Goal: Task Accomplishment & Management: Manage account settings

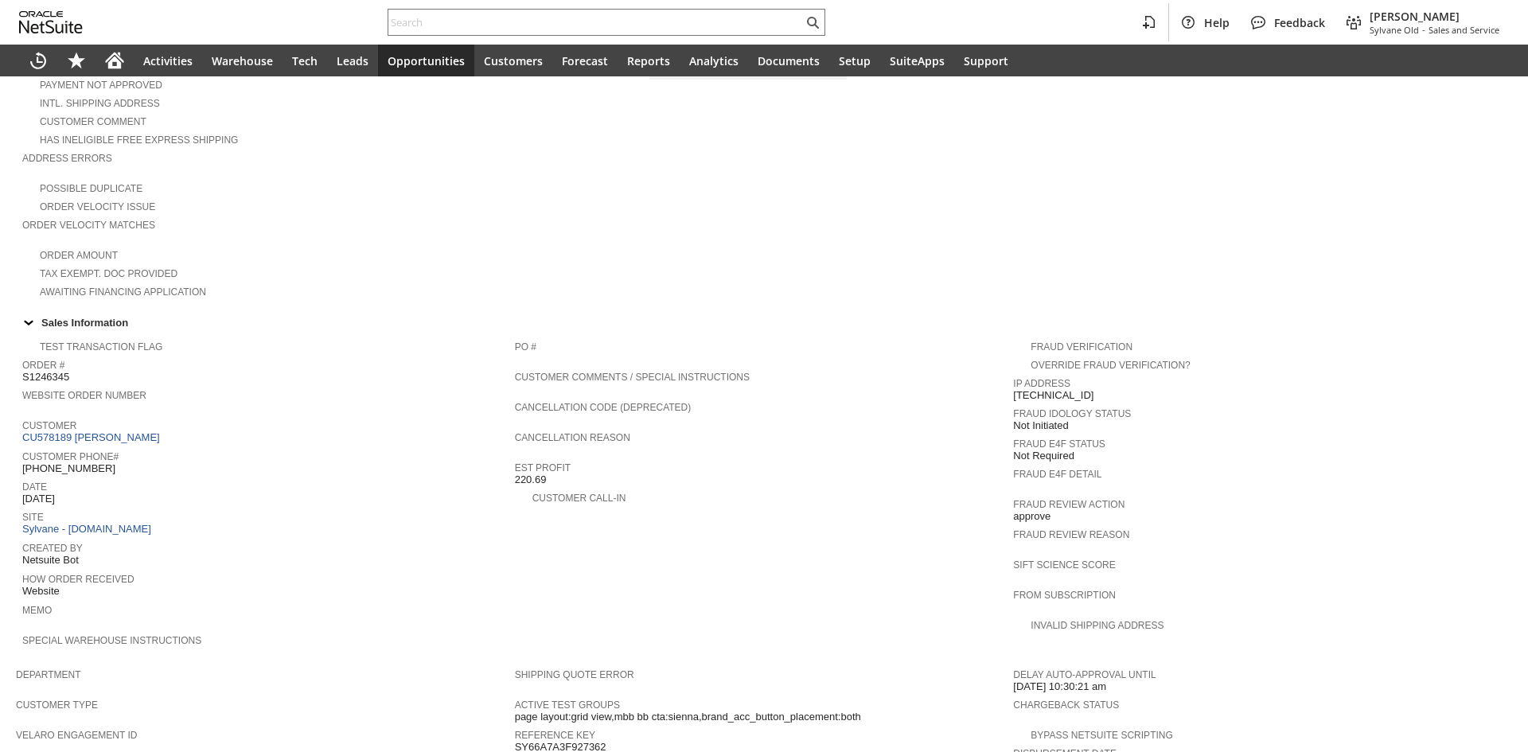
scroll to position [318, 0]
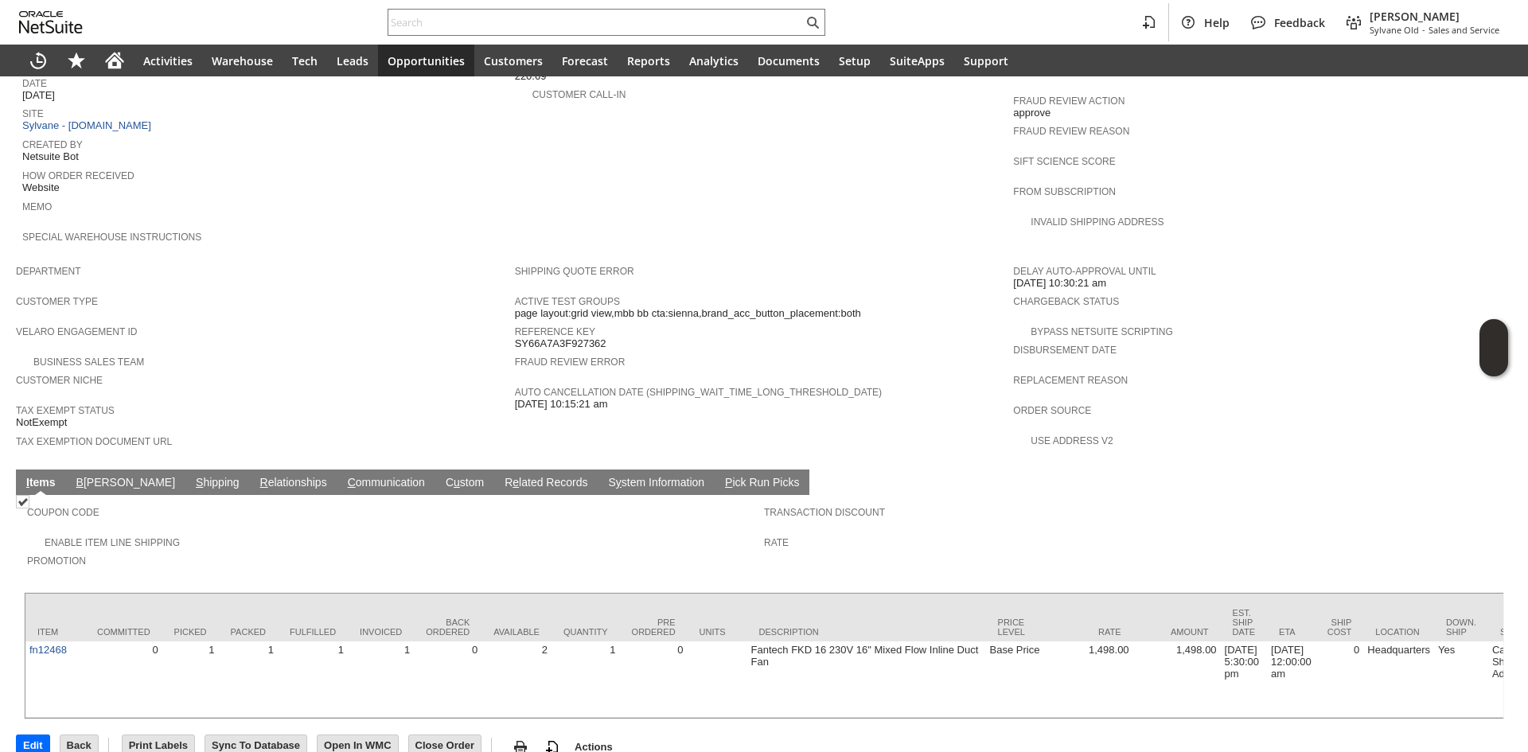
click at [344, 476] on link "C ommunication" at bounding box center [386, 483] width 85 height 15
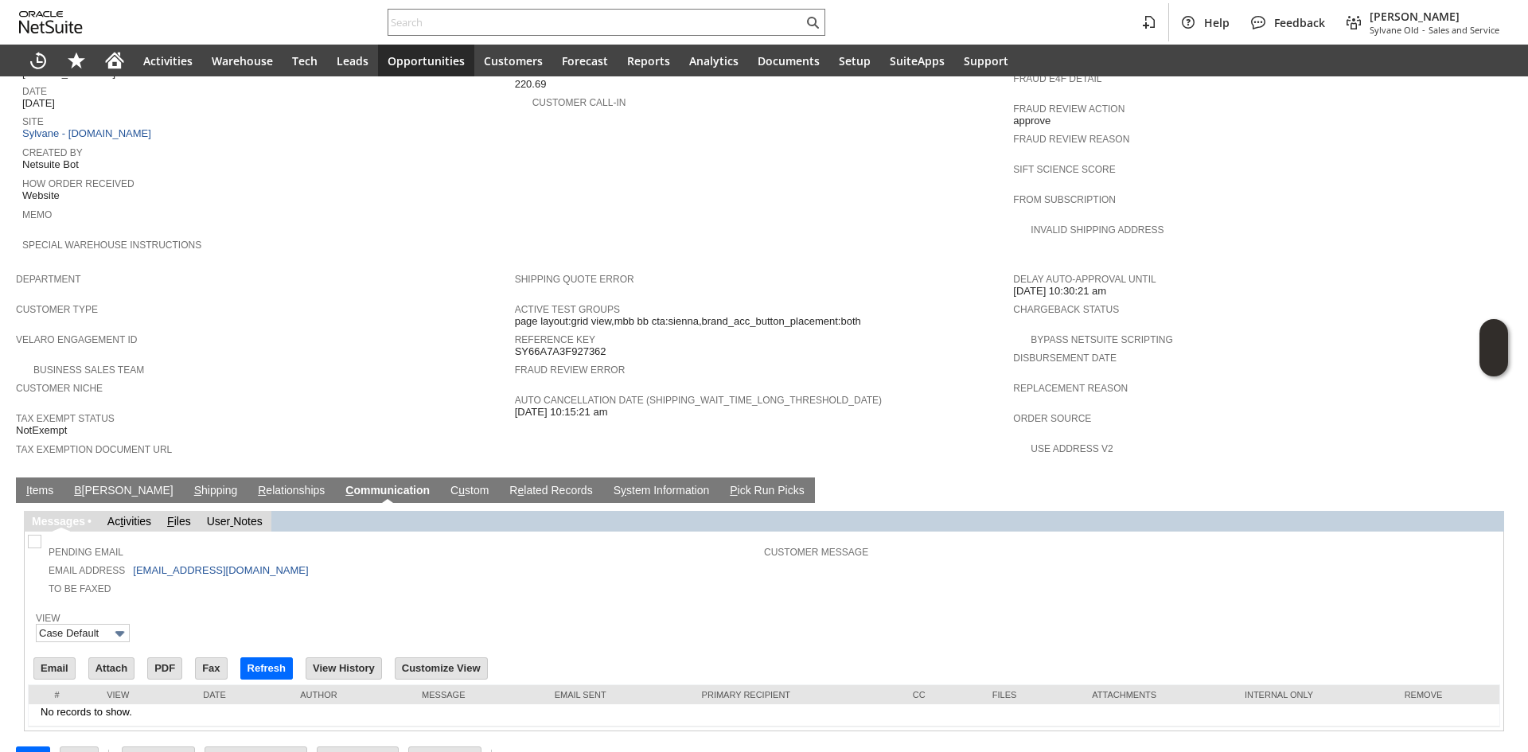
scroll to position [0, 0]
click at [21, 477] on td "I tems" at bounding box center [40, 489] width 48 height 25
click at [37, 484] on link "I tems" at bounding box center [39, 491] width 35 height 15
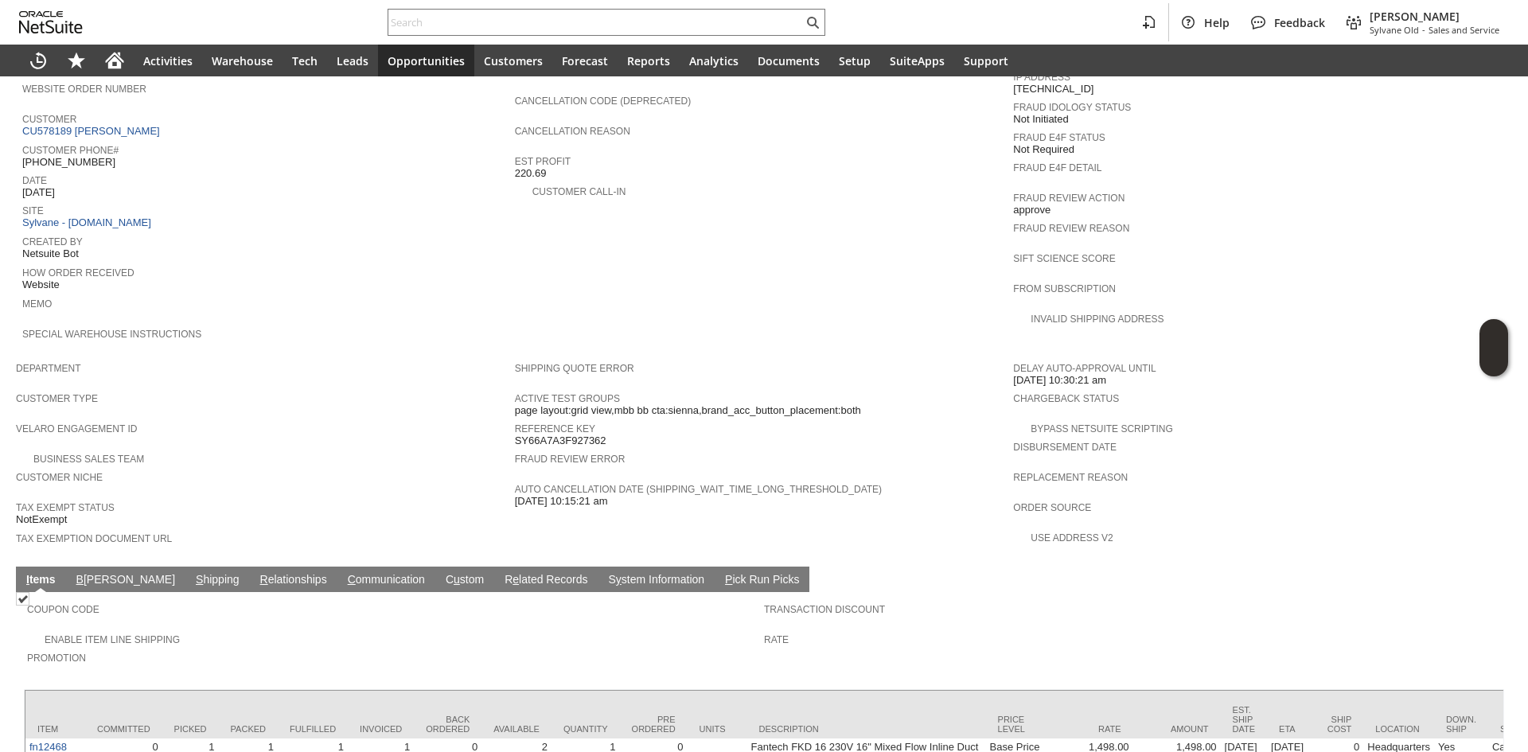
scroll to position [637, 0]
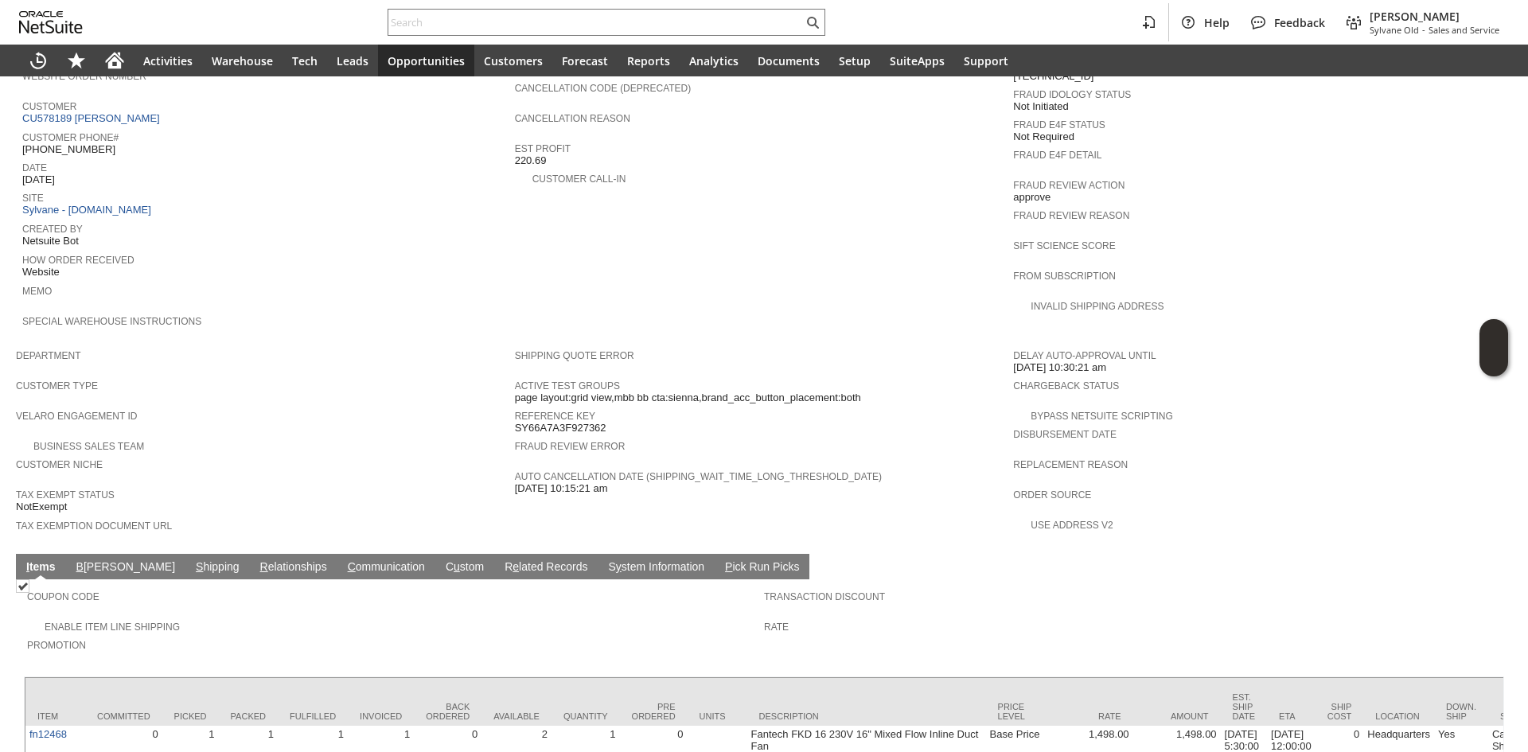
click at [337, 554] on td "C ommunication" at bounding box center [386, 566] width 98 height 25
click at [344, 560] on link "C ommunication" at bounding box center [386, 567] width 85 height 15
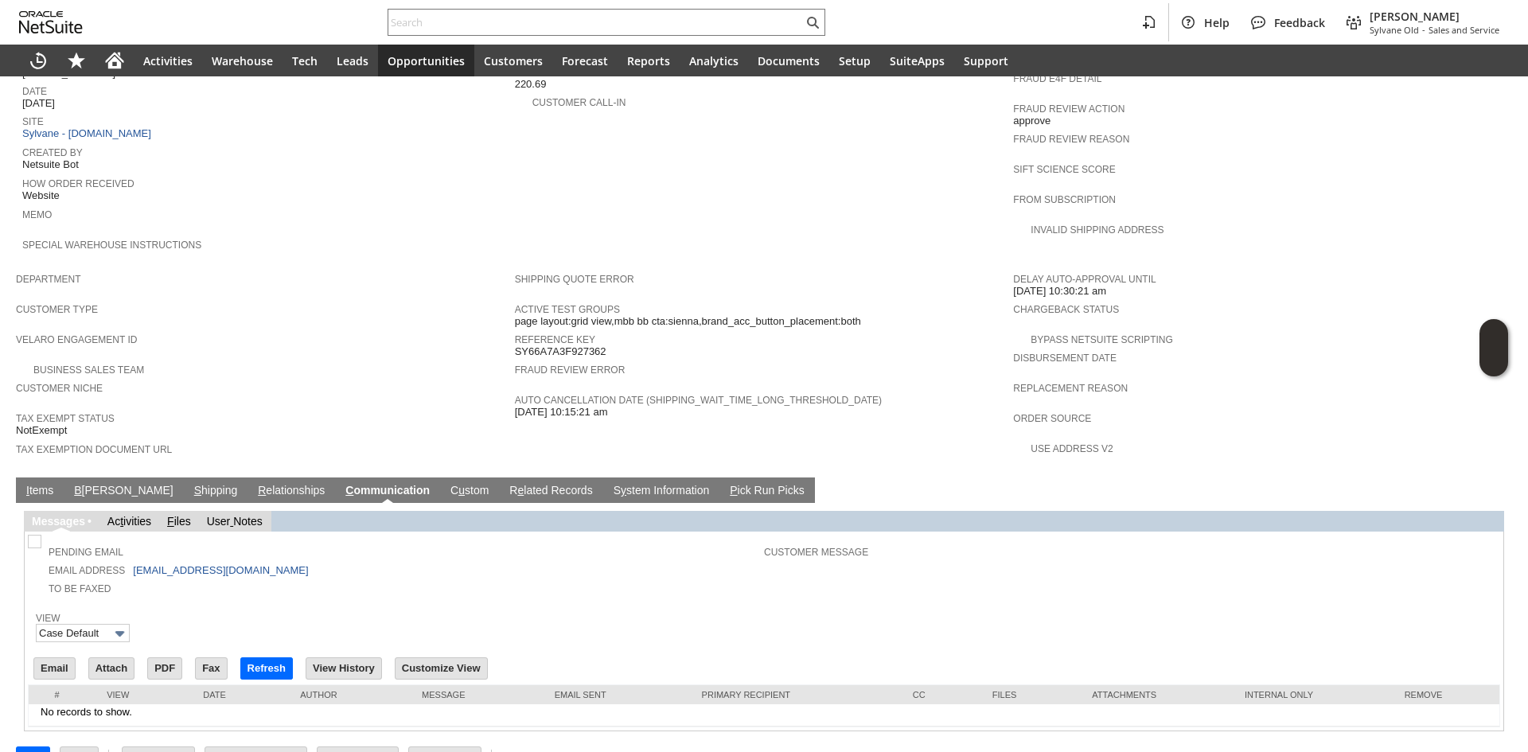
scroll to position [0, 0]
click at [41, 658] on input "Email" at bounding box center [54, 668] width 41 height 21
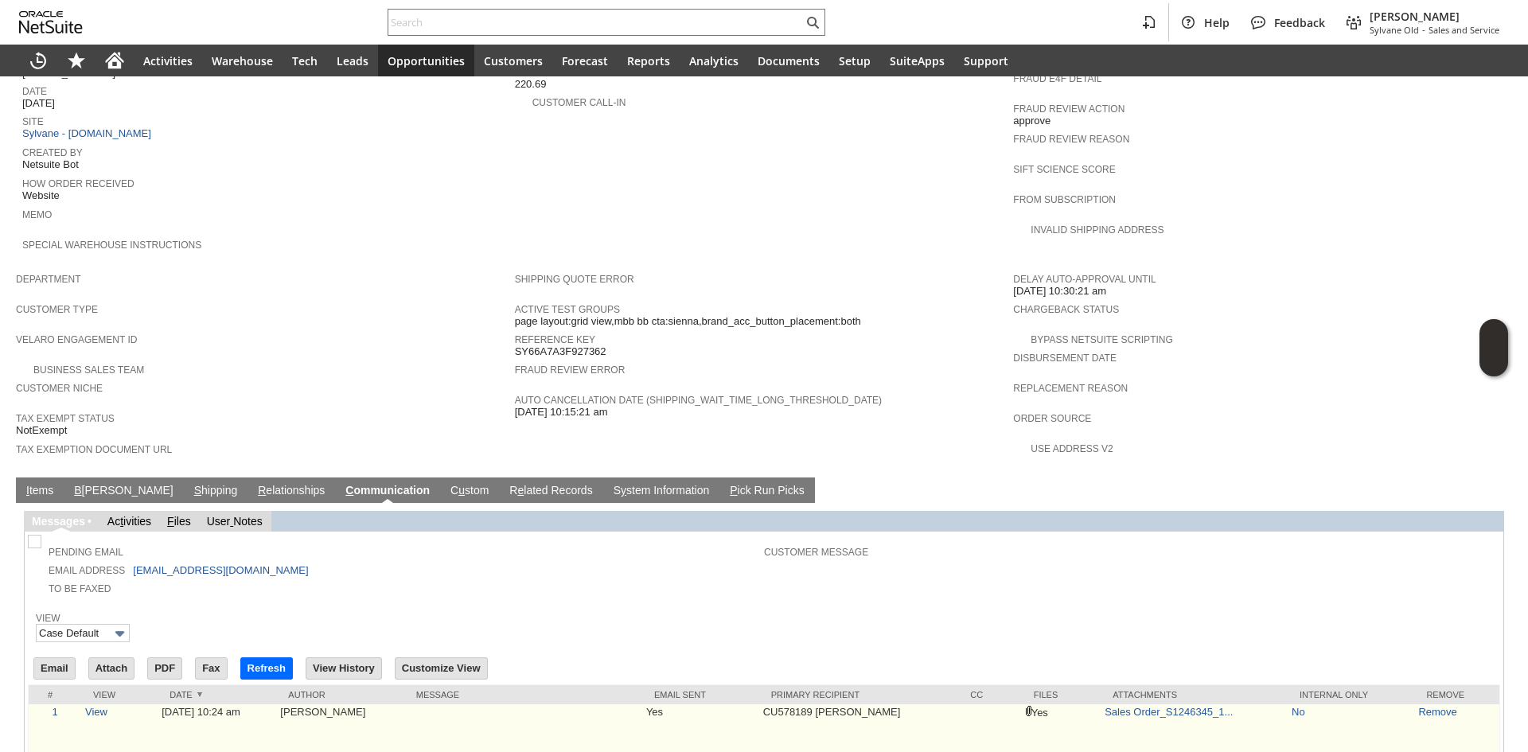
click at [1073, 735] on td "Yes" at bounding box center [1062, 765] width 80 height 123
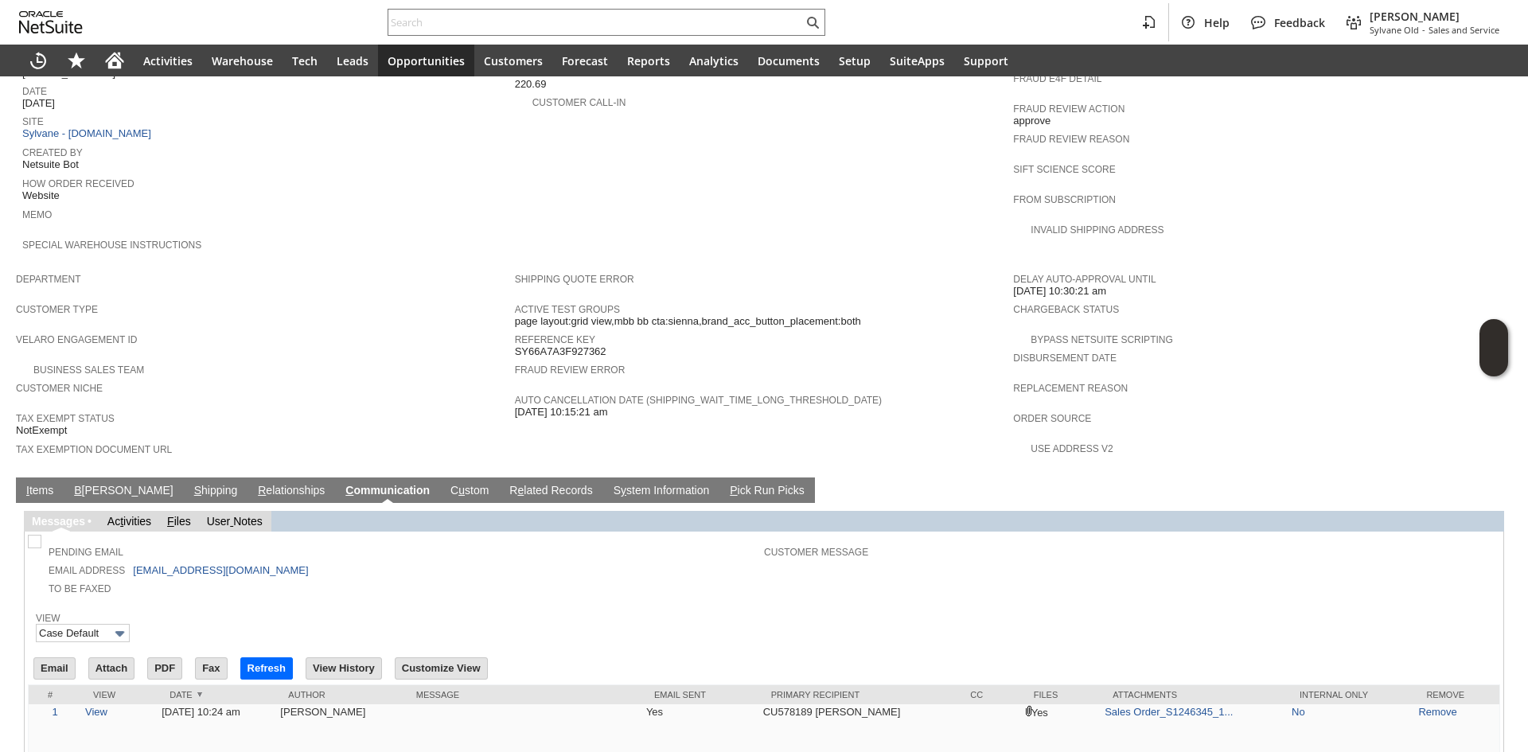
click at [925, 360] on div "Fraud Review Error" at bounding box center [760, 374] width 491 height 29
click at [622, 29] on input "text" at bounding box center [595, 22] width 415 height 19
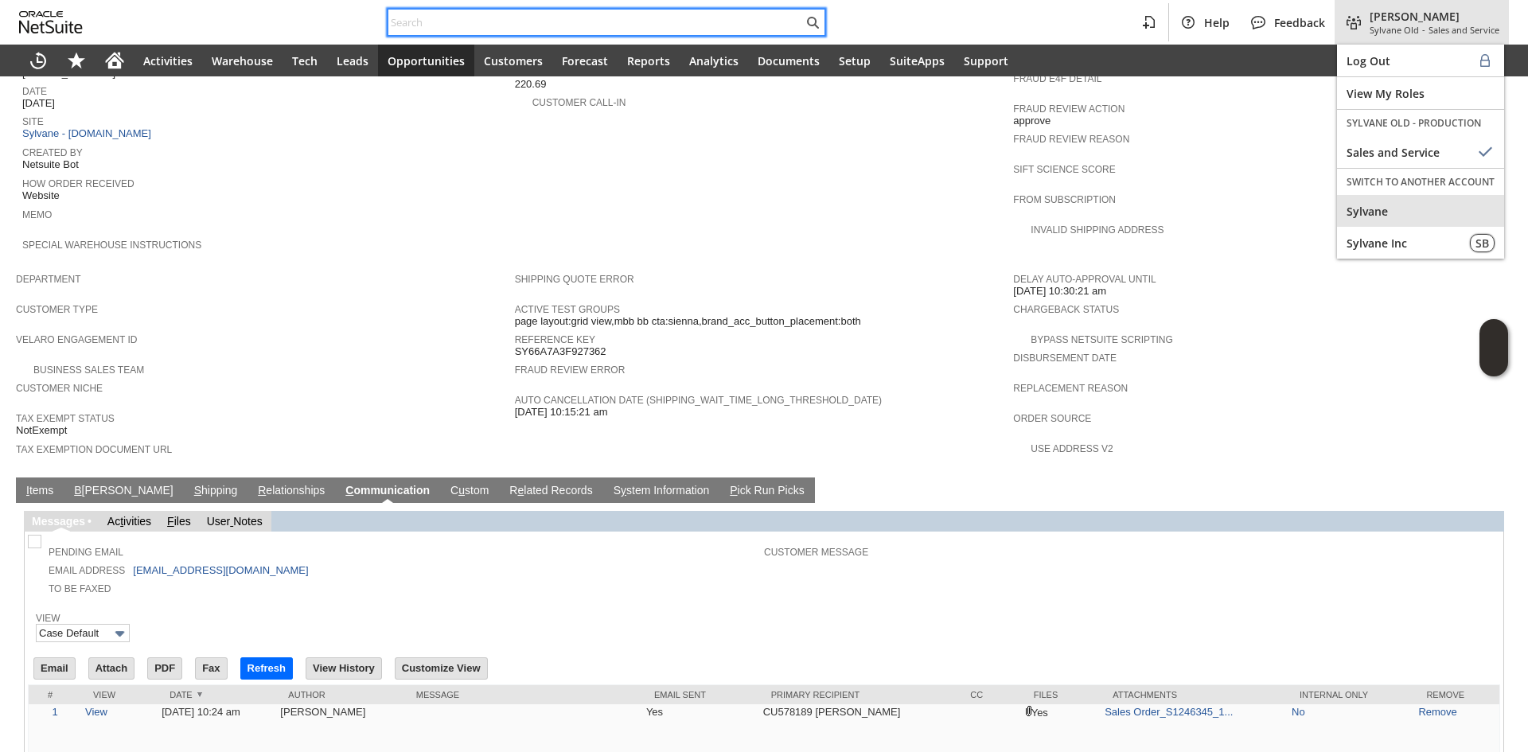
click at [1417, 201] on div "Sylvane" at bounding box center [1420, 211] width 167 height 32
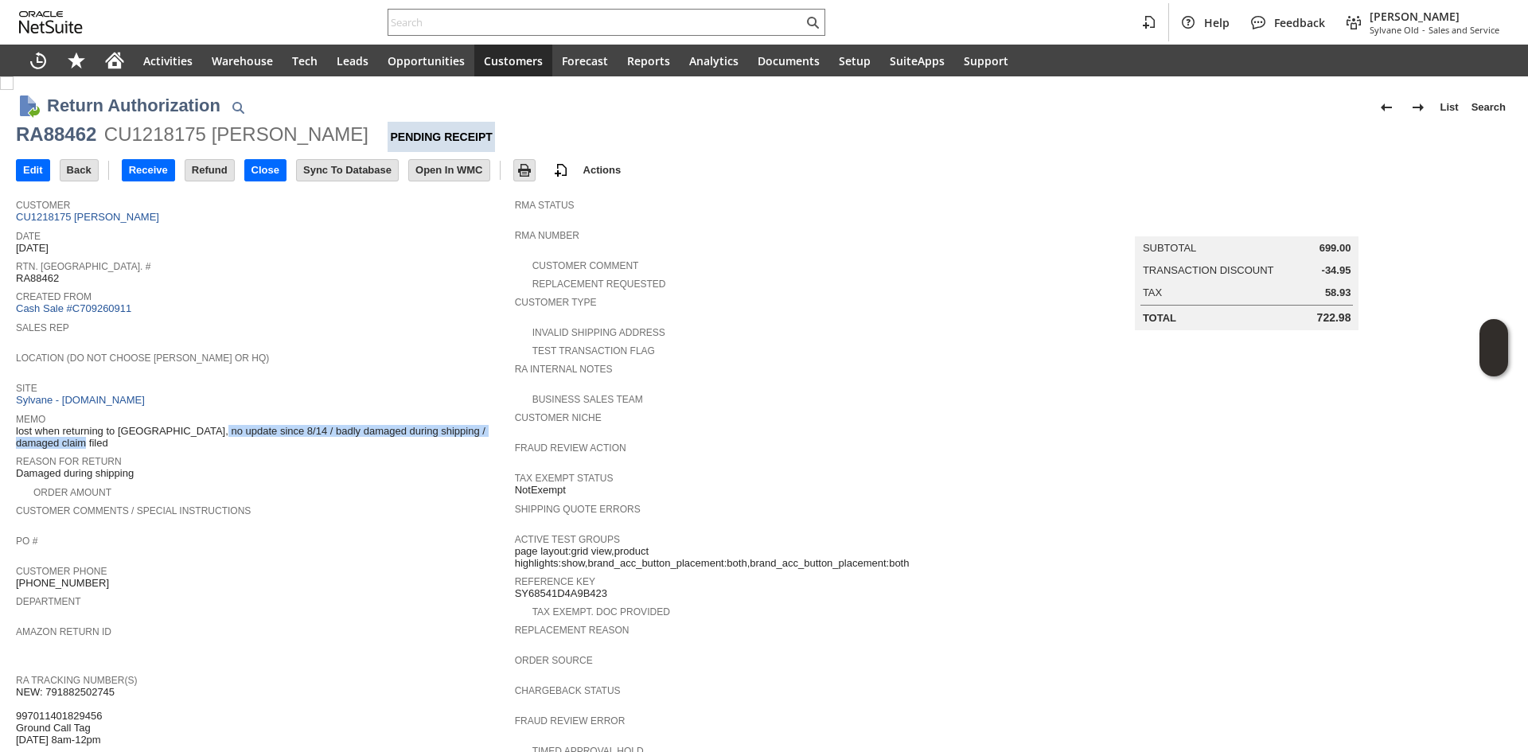
drag, startPoint x: 158, startPoint y: 428, endPoint x: 238, endPoint y: 430, distance: 79.6
click at [238, 430] on td "Memo lost when returning to [GEOGRAPHIC_DATA], no update since 8/14 / badly dam…" at bounding box center [265, 430] width 499 height 42
drag, startPoint x: 238, startPoint y: 430, endPoint x: 420, endPoint y: 423, distance: 182.4
click at [420, 423] on td "Memo lost when returning to [GEOGRAPHIC_DATA], no update since 8/14 / badly dam…" at bounding box center [265, 430] width 499 height 42
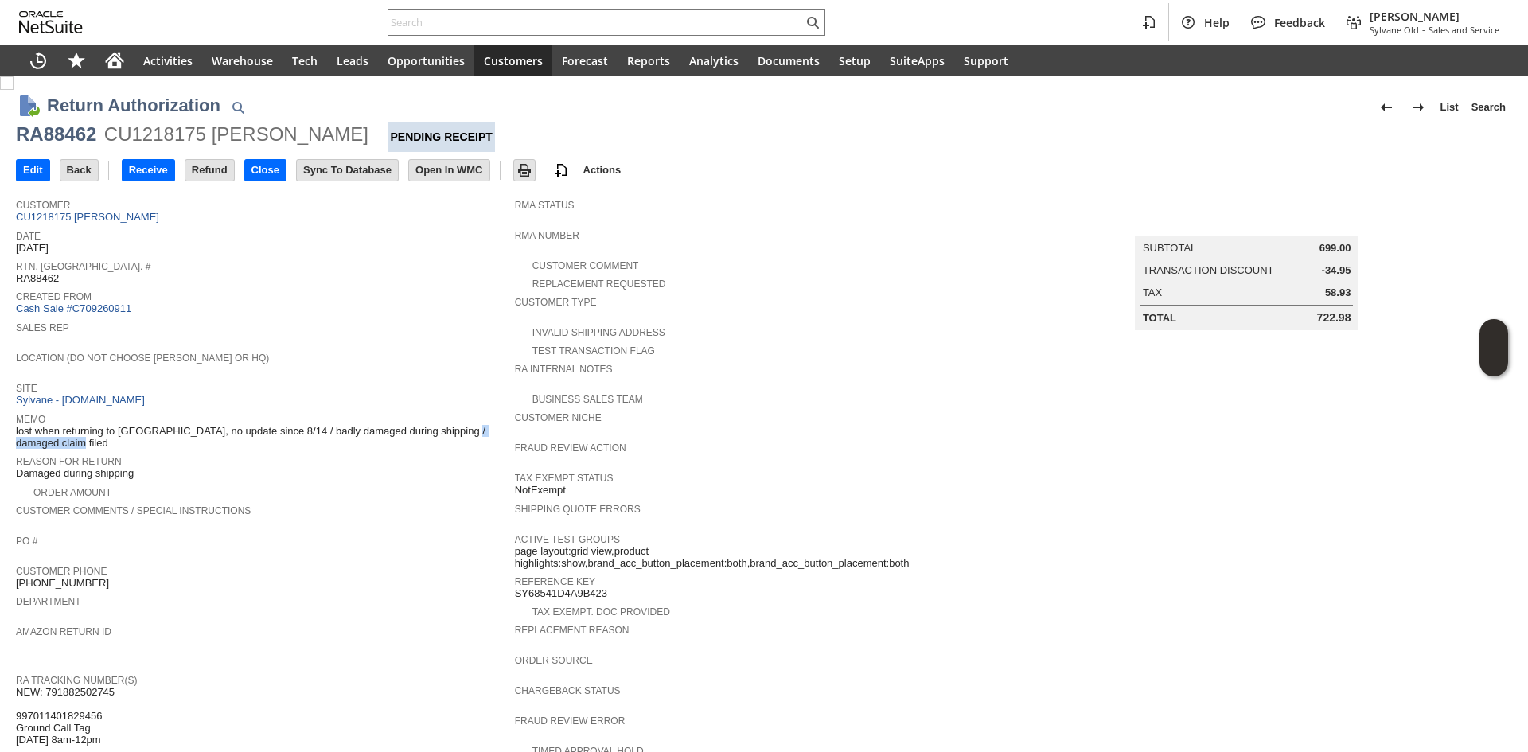
click at [420, 425] on span "lost when returning to [GEOGRAPHIC_DATA], no update since 8/14 / badly damaged …" at bounding box center [261, 437] width 491 height 25
drag, startPoint x: 420, startPoint y: 423, endPoint x: 173, endPoint y: 422, distance: 247.5
click at [173, 425] on span "lost when returning to [GEOGRAPHIC_DATA], no update since 8/14 / badly damaged …" at bounding box center [261, 437] width 491 height 25
click at [34, 174] on input "Edit" at bounding box center [33, 170] width 33 height 21
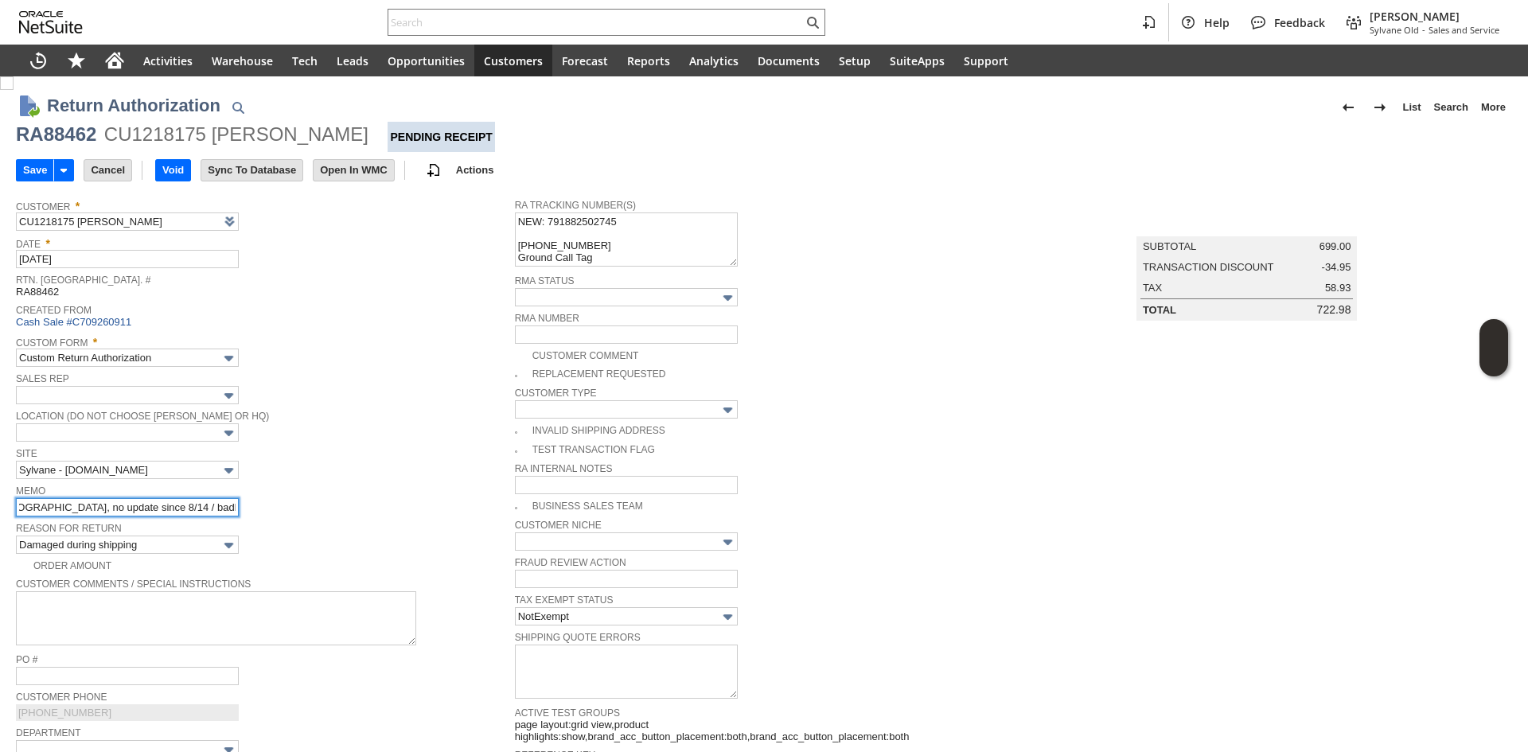
scroll to position [0, 251]
drag, startPoint x: 221, startPoint y: 500, endPoint x: 234, endPoint y: 501, distance: 12.8
click at [234, 501] on input "lost when returning to [GEOGRAPHIC_DATA], no update since 8/14 / badly damaged …" at bounding box center [127, 507] width 223 height 18
click at [125, 503] on input "lost when returning to [GEOGRAPHIC_DATA], no update since 8/14 / badly damaged …" at bounding box center [127, 507] width 223 height 18
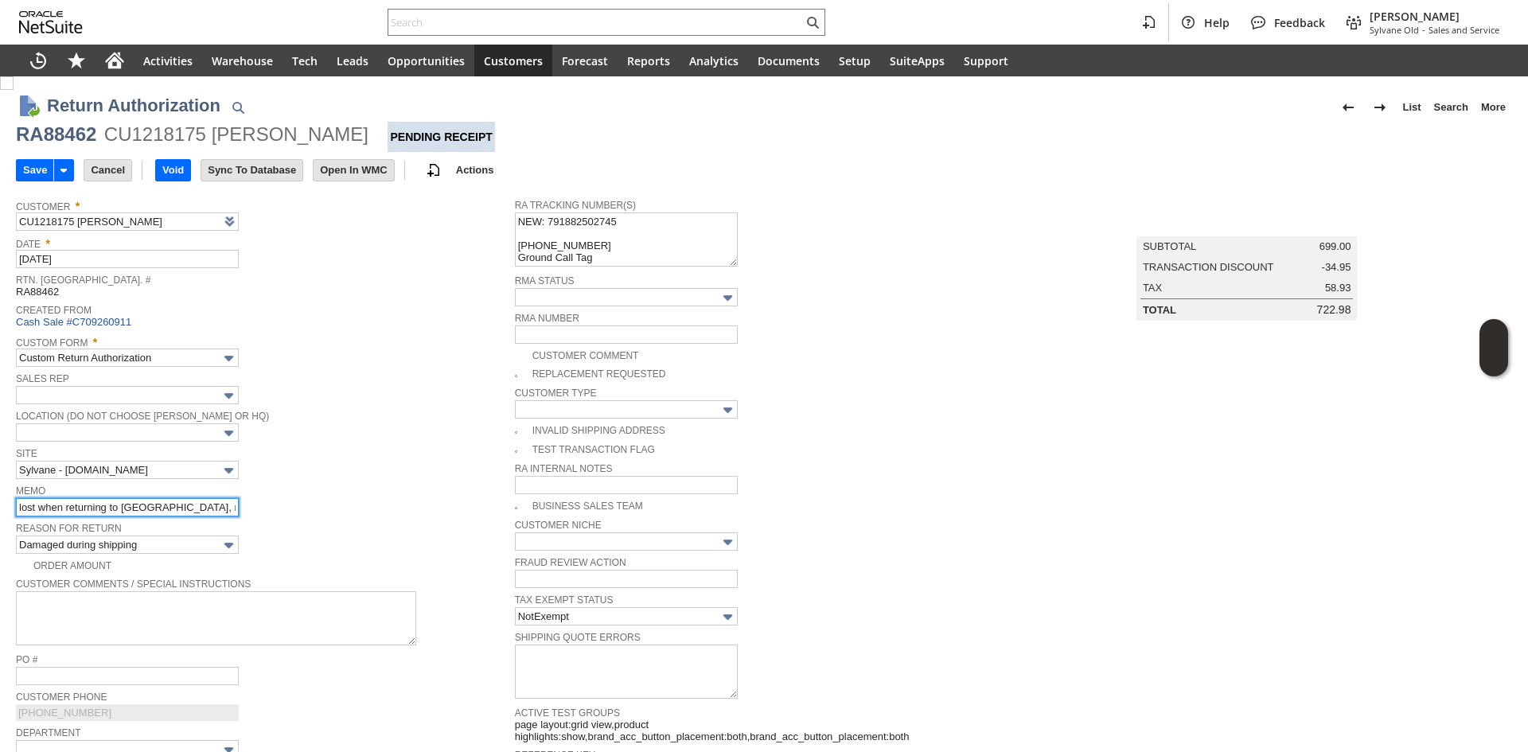
drag, startPoint x: 181, startPoint y: 502, endPoint x: -51, endPoint y: 501, distance: 231.5
click at [0, 501] on html "Help Feedback Gary J Llanasas Sylvane Old - Sales and Service Activities Wareho…" at bounding box center [764, 376] width 1528 height 752
click at [151, 498] on input "lost when returning to [GEOGRAPHIC_DATA], no update since 8/14 / badly damaged …" at bounding box center [127, 507] width 223 height 18
drag, startPoint x: 173, startPoint y: 499, endPoint x: 211, endPoint y: 501, distance: 38.3
click at [211, 501] on input "lost when returning to [GEOGRAPHIC_DATA], no update since 8/14 / badly damaged …" at bounding box center [127, 507] width 223 height 18
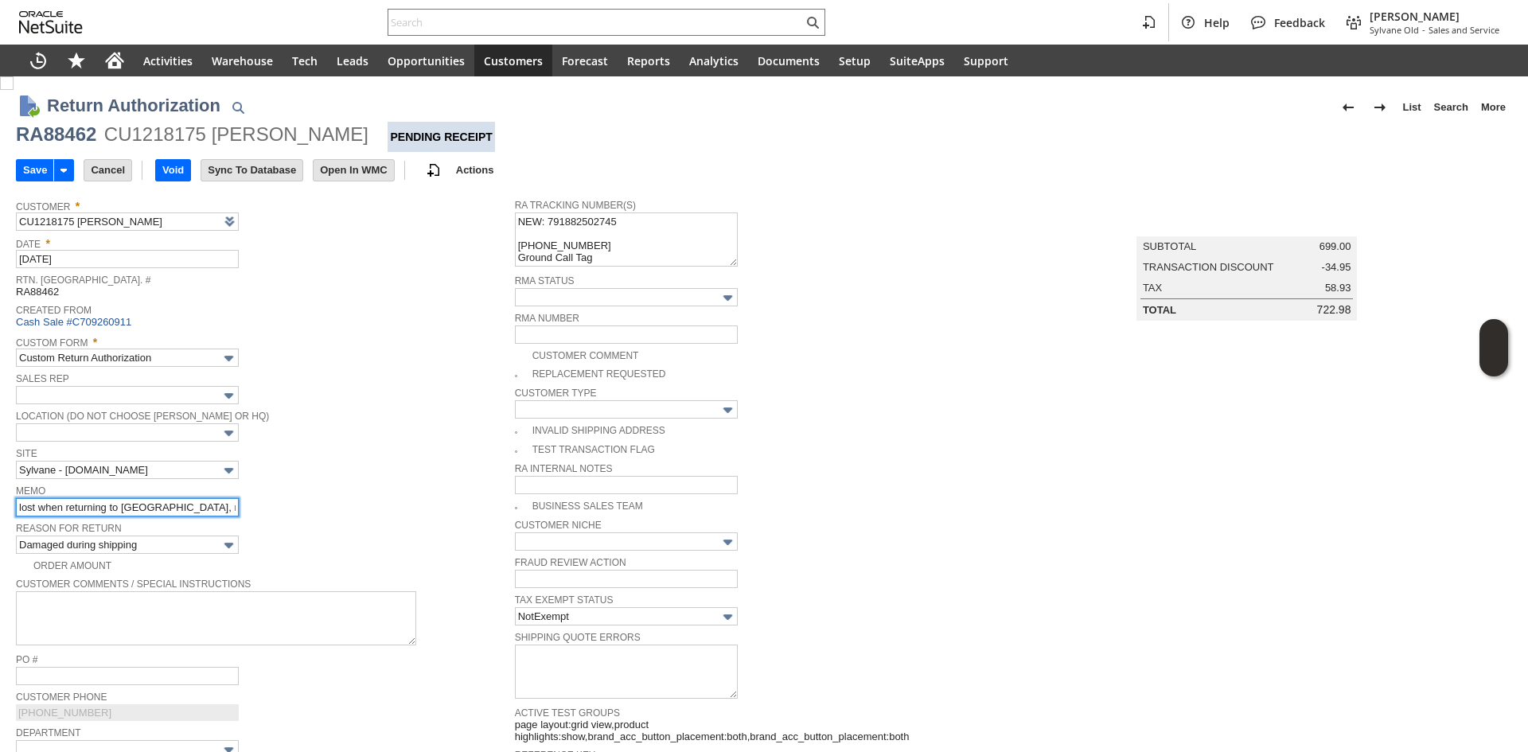
click at [224, 501] on input "lost when returning to [GEOGRAPHIC_DATA], no update since 8/14 / badly damaged …" at bounding box center [127, 507] width 223 height 18
type input "lost when returning to us, no update since 8/14 / lost claim filed /badly damag…"
click at [17, 174] on input "Save" at bounding box center [35, 170] width 37 height 21
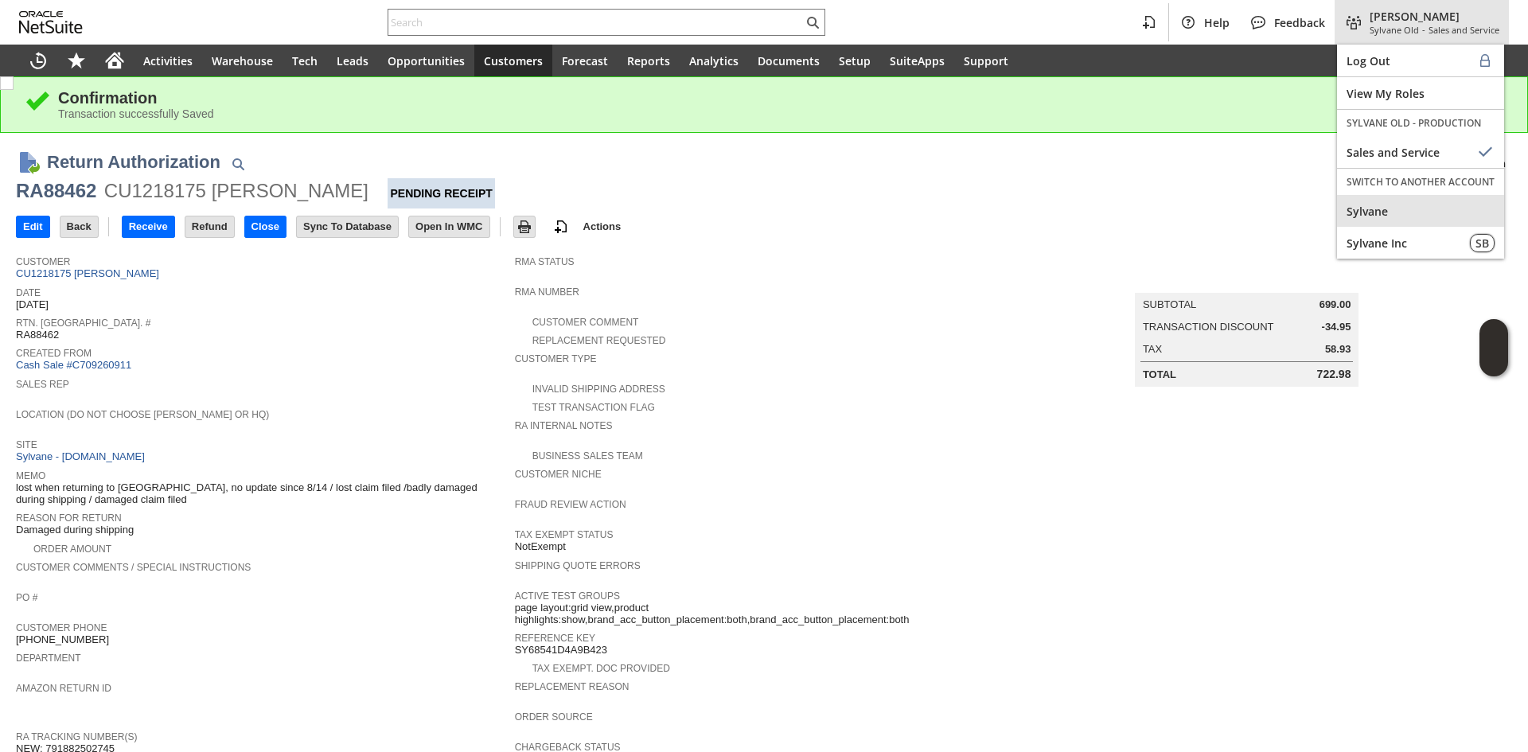
click at [1373, 219] on div "Sylvane" at bounding box center [1420, 211] width 167 height 32
